Goal: Task Accomplishment & Management: Use online tool/utility

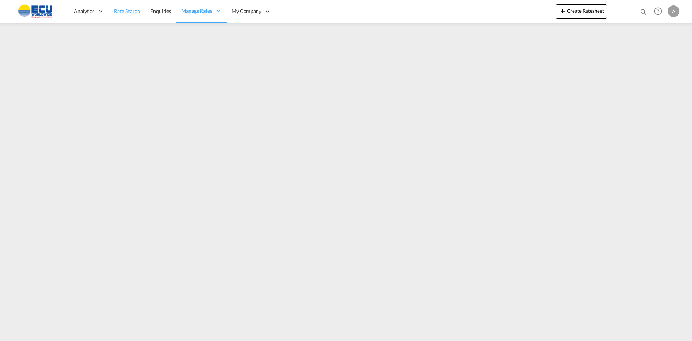
click at [136, 11] on span "Rate Search" at bounding box center [127, 11] width 26 height 6
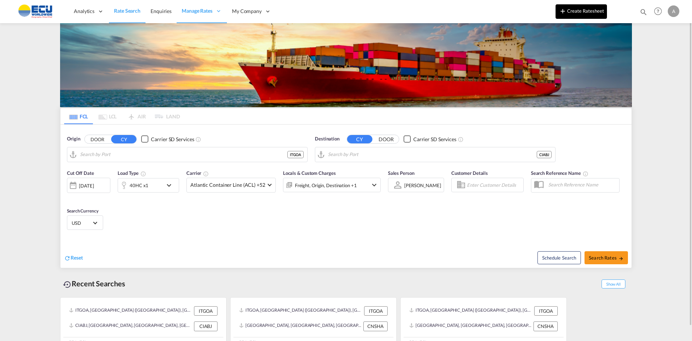
type input "[GEOGRAPHIC_DATA] ([GEOGRAPHIC_DATA]), [GEOGRAPHIC_DATA]"
type input "[GEOGRAPHIC_DATA], CIABJ"
click at [344, 17] on button "Create Ratesheet" at bounding box center [580, 11] width 51 height 14
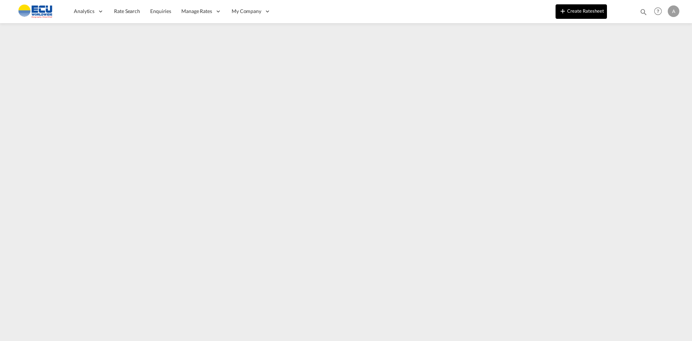
click at [344, 9] on button "Create Ratesheet" at bounding box center [580, 11] width 51 height 14
click at [344, 13] on button "Create Ratesheet" at bounding box center [580, 11] width 51 height 14
click at [344, 12] on button "Create Ratesheet" at bounding box center [580, 11] width 51 height 14
click at [344, 15] on button "Create Ratesheet" at bounding box center [580, 11] width 51 height 14
